Goal: Check status: Check status

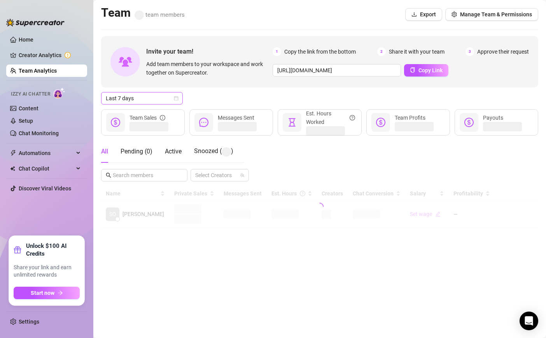
click at [134, 93] on span "Last 7 days" at bounding box center [142, 99] width 72 height 12
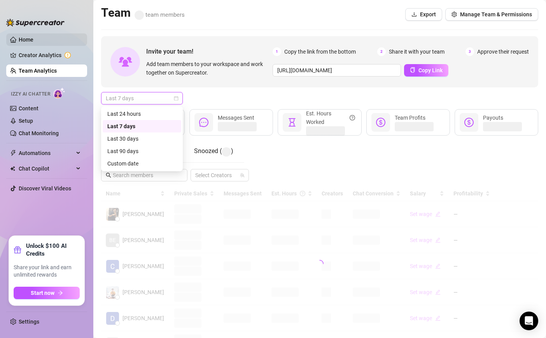
click at [33, 37] on link "Home" at bounding box center [26, 40] width 15 height 6
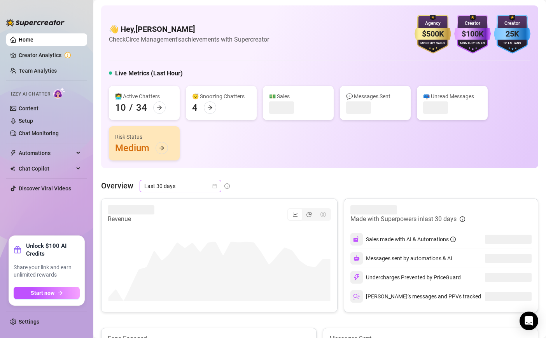
click at [172, 188] on span "Last 30 days" at bounding box center [180, 186] width 72 height 12
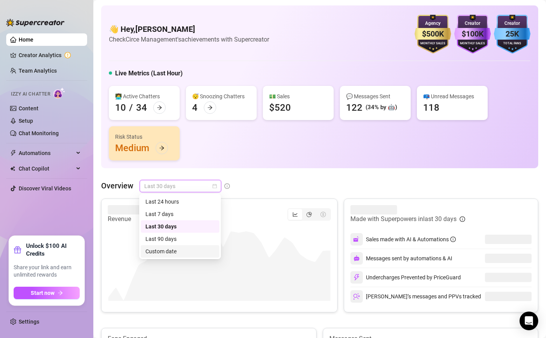
click at [197, 252] on div "Custom date" at bounding box center [179, 251] width 69 height 9
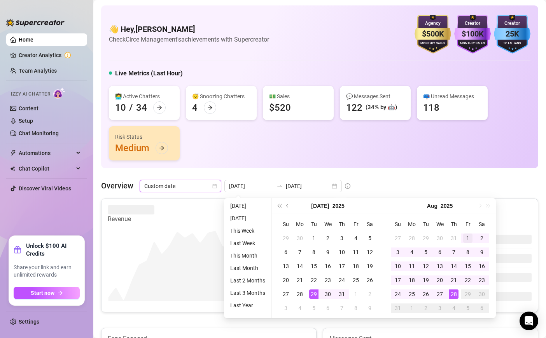
type input "[DATE]"
click at [470, 237] on div "1" at bounding box center [467, 238] width 9 height 9
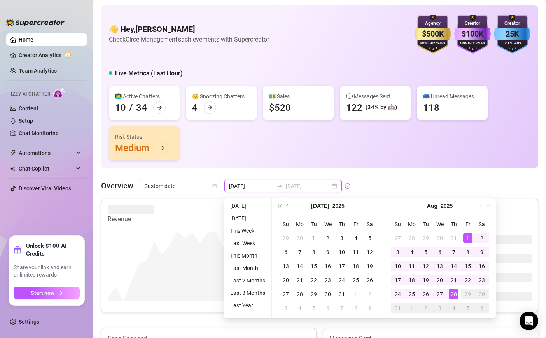
type input "[DATE]"
click at [449, 291] on div "28" at bounding box center [453, 294] width 9 height 9
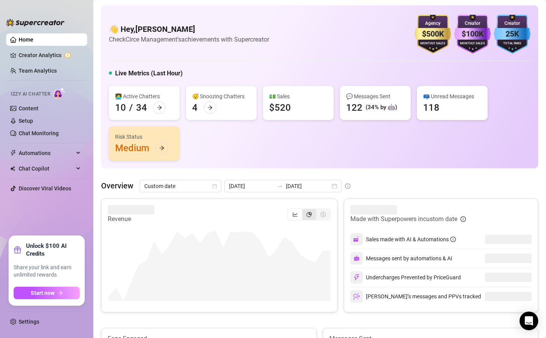
click at [310, 216] on icon "pie-chart" at bounding box center [308, 214] width 5 height 5
click at [304, 210] on input "segmented control" at bounding box center [304, 210] width 0 height 0
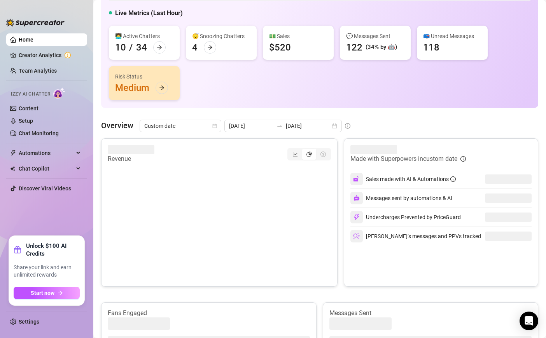
scroll to position [89, 0]
